Goal: Transaction & Acquisition: Purchase product/service

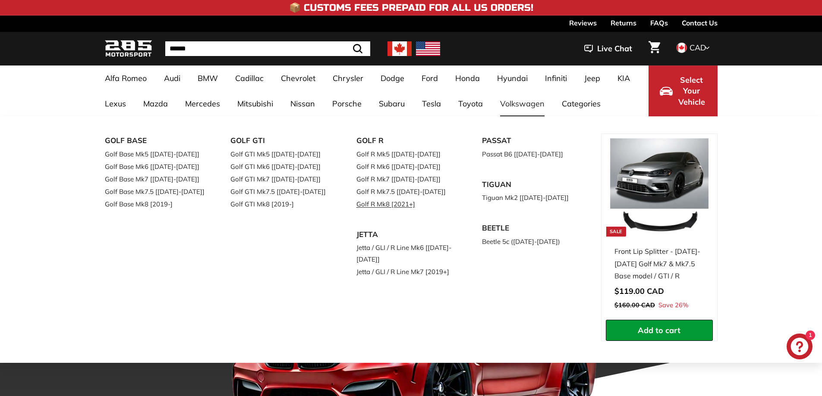
click at [394, 203] on link "Golf R Mk8 [2021+]" at bounding box center [407, 204] width 102 height 13
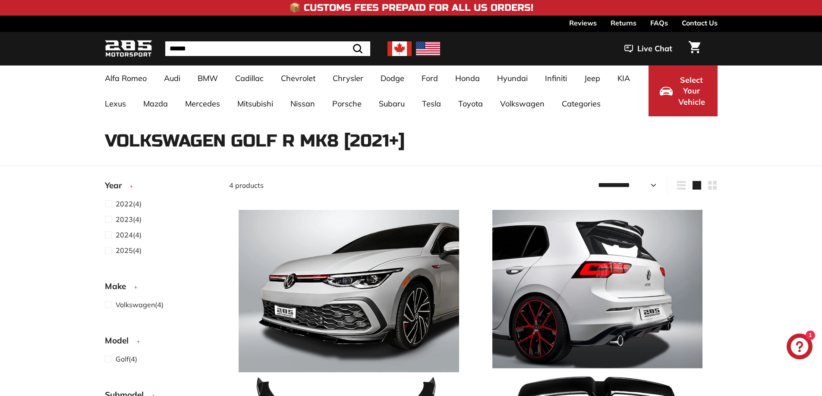
select select "**********"
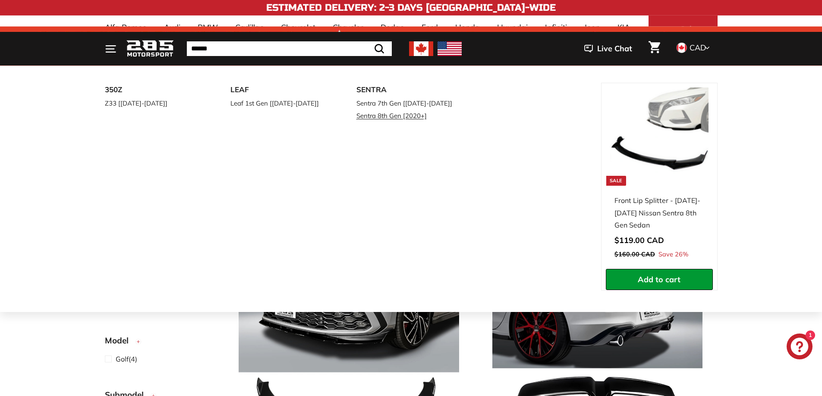
scroll to position [129, 0]
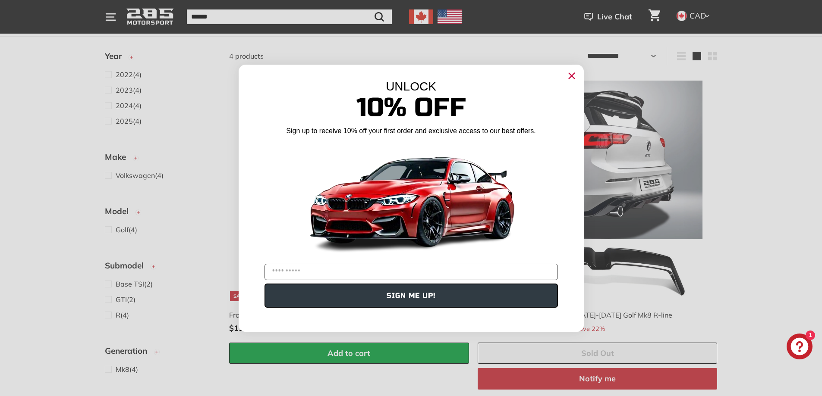
click at [568, 72] on circle "Close dialog" at bounding box center [571, 75] width 13 height 13
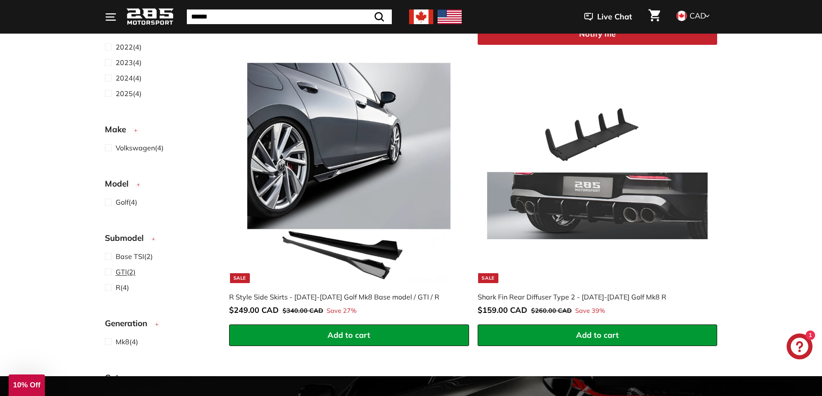
scroll to position [86, 0]
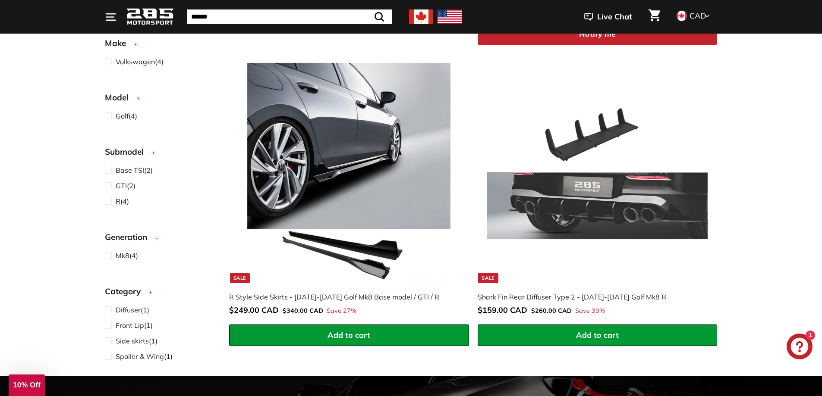
click at [126, 202] on span "R (4)" at bounding box center [122, 201] width 13 height 10
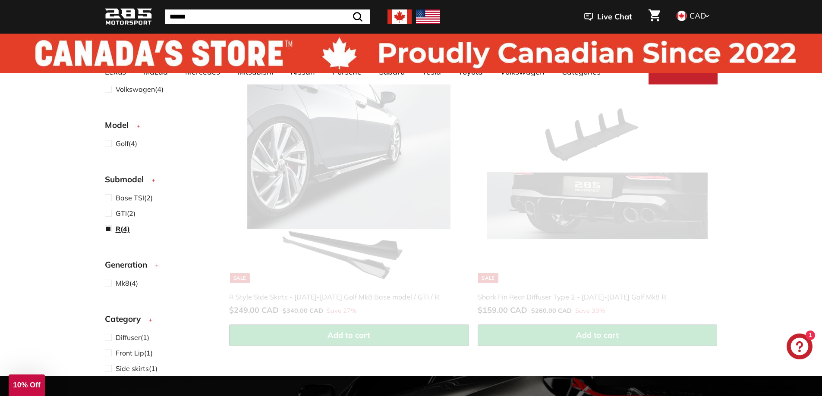
scroll to position [114, 0]
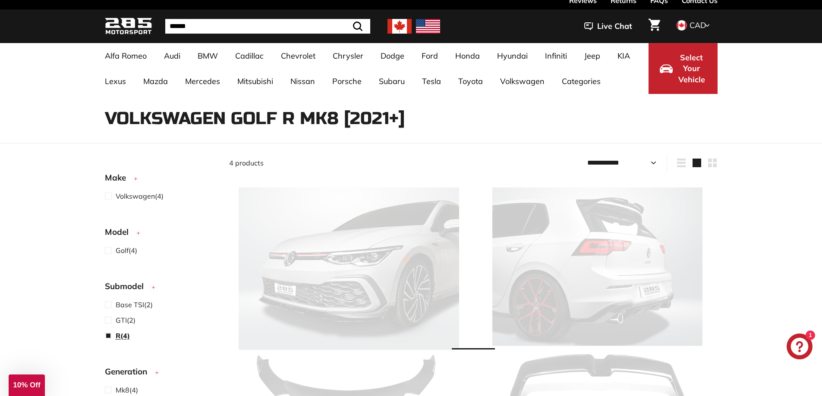
select select "**********"
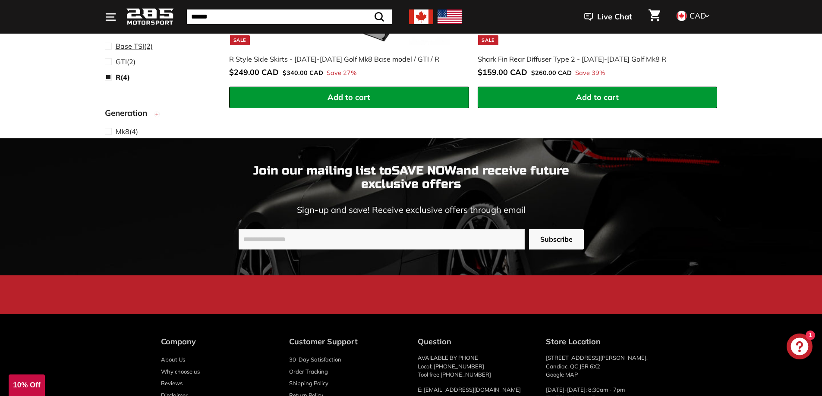
scroll to position [454, 0]
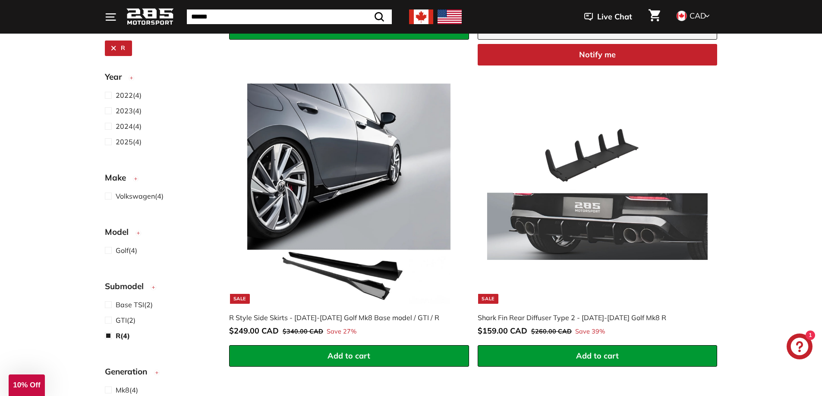
scroll to position [22, 0]
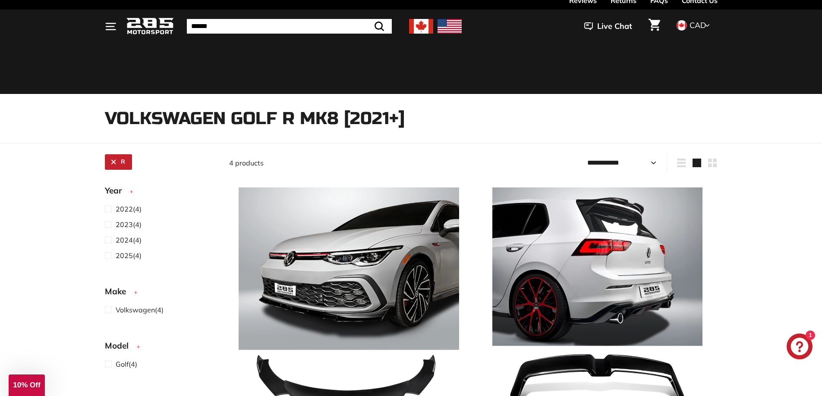
select select "**********"
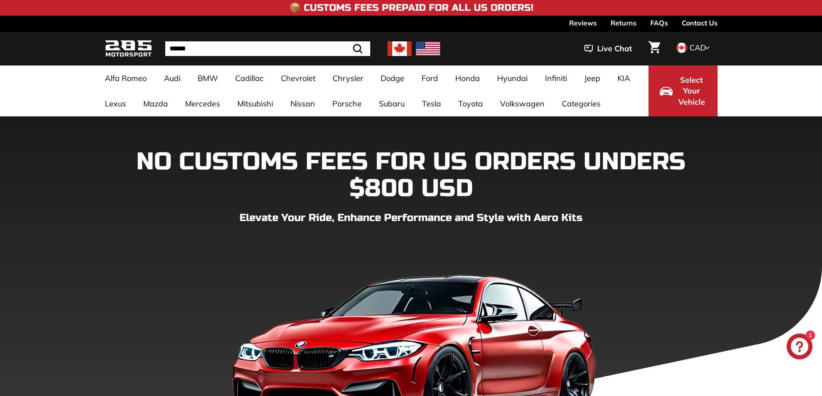
click at [395, 53] on img at bounding box center [399, 48] width 24 height 15
click at [398, 47] on img at bounding box center [399, 48] width 24 height 15
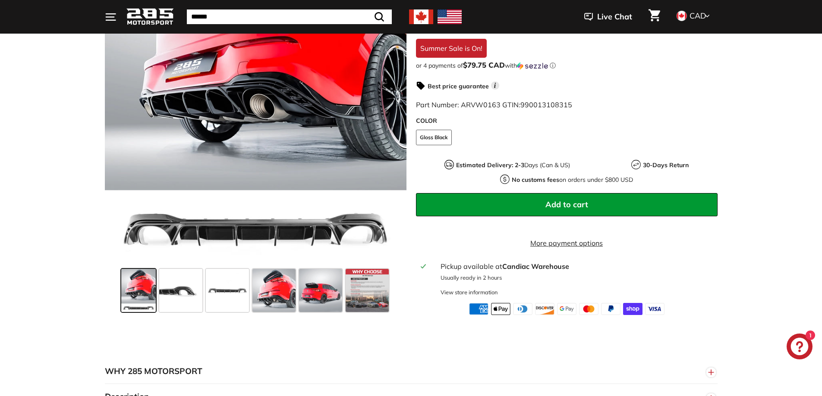
scroll to position [173, 0]
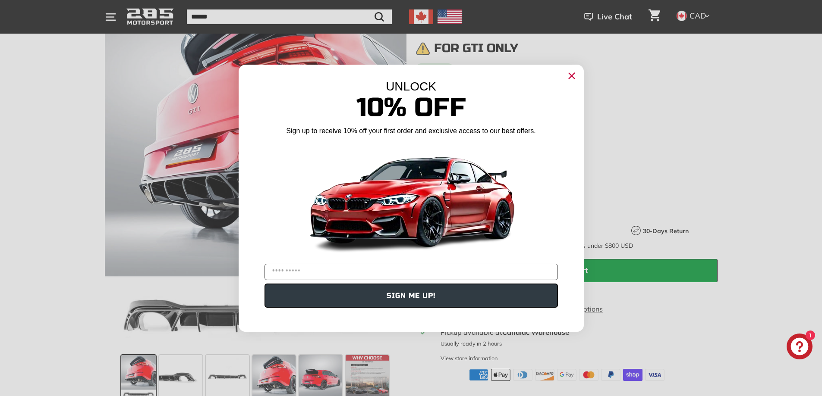
click at [573, 78] on icon "Close dialog" at bounding box center [572, 76] width 6 height 6
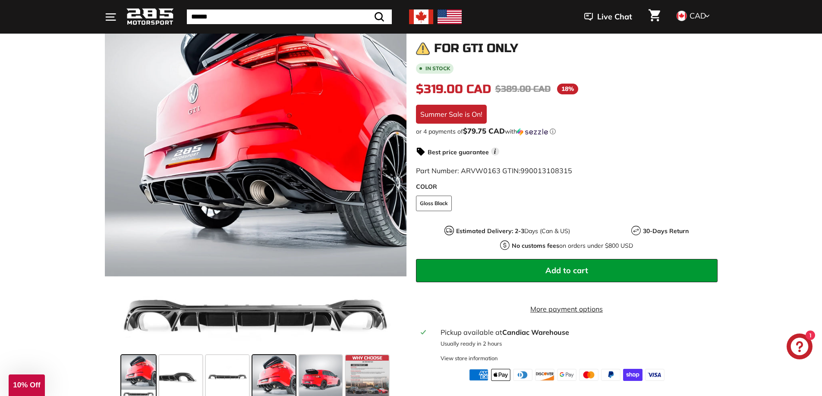
click at [275, 388] on span at bounding box center [273, 376] width 43 height 43
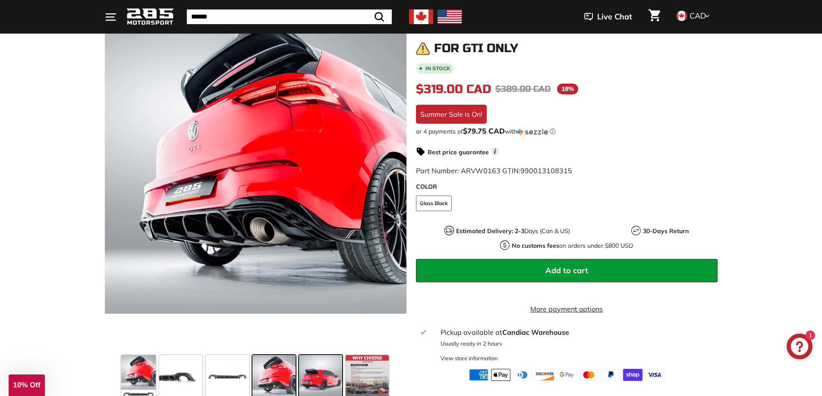
click at [308, 379] on span at bounding box center [320, 376] width 43 height 43
